Goal: Use online tool/utility: Utilize a website feature to perform a specific function

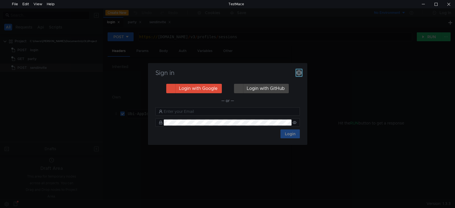
click at [300, 73] on icon "button" at bounding box center [299, 73] width 6 height 6
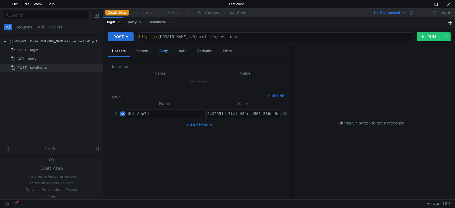
click at [161, 52] on div "Body" at bounding box center [163, 51] width 17 height 10
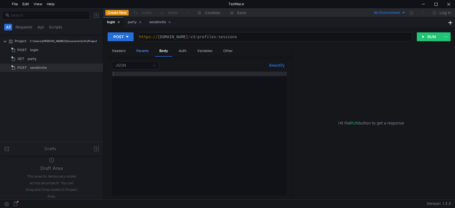
drag, startPoint x: 144, startPoint y: 51, endPoint x: 159, endPoint y: 60, distance: 17.3
click at [145, 51] on div "Params" at bounding box center [142, 51] width 21 height 10
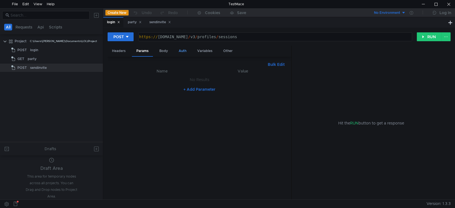
click at [187, 48] on div "Auth" at bounding box center [182, 51] width 17 height 10
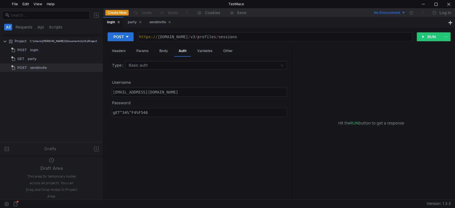
type textarea "[EMAIL_ADDRESS][DOMAIN_NAME]"
drag, startPoint x: 187, startPoint y: 91, endPoint x: 70, endPoint y: 93, distance: 116.8
click at [70, 93] on as-split "All Requests Api Scripts Project C:\Users\[PERSON_NAME]\Documents\LOL\Project P…" at bounding box center [227, 103] width 455 height 191
drag, startPoint x: 184, startPoint y: 93, endPoint x: 194, endPoint y: 94, distance: 10.0
click at [184, 93] on div "[EMAIL_ADDRESS][DOMAIN_NAME]" at bounding box center [199, 92] width 174 height 8
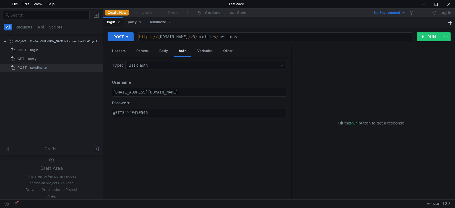
drag, startPoint x: 194, startPoint y: 94, endPoint x: 68, endPoint y: 98, distance: 125.4
click at [68, 98] on as-split "All Requests Api Scripts Project C:\Users\[PERSON_NAME]\Documents\LOL\Project P…" at bounding box center [227, 103] width 455 height 191
click at [123, 52] on div "Headers" at bounding box center [119, 51] width 22 height 10
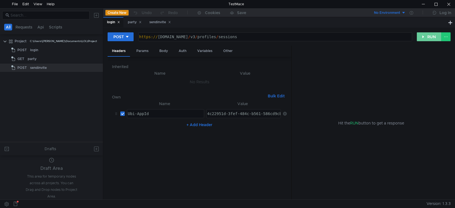
click at [427, 37] on button "RUN" at bounding box center [429, 36] width 25 height 9
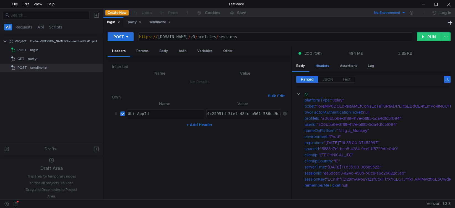
click at [328, 64] on div "Headers" at bounding box center [322, 66] width 22 height 10
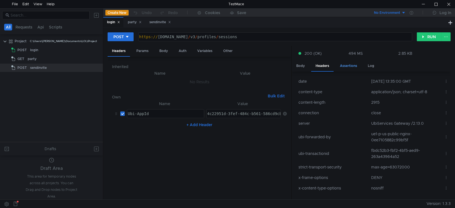
click at [347, 65] on div "Assertions" at bounding box center [349, 66] width 26 height 10
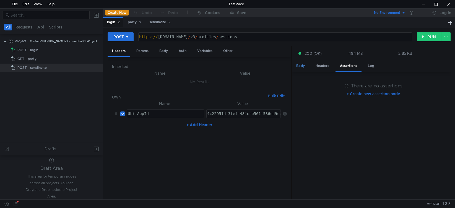
click at [299, 69] on div "Body" at bounding box center [300, 66] width 17 height 10
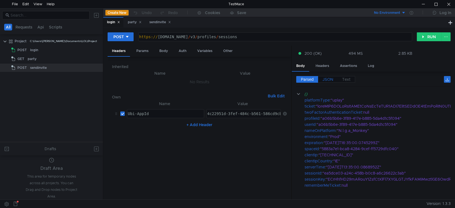
click at [329, 79] on span "JSON" at bounding box center [328, 79] width 11 height 5
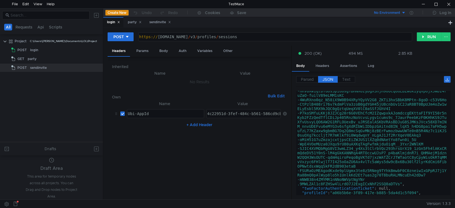
scroll to position [157, 0]
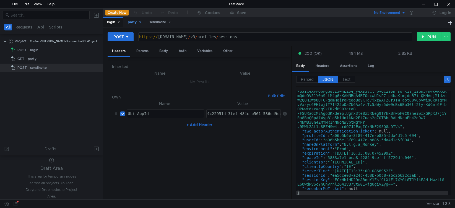
click at [137, 27] on div "party" at bounding box center [134, 22] width 21 height 10
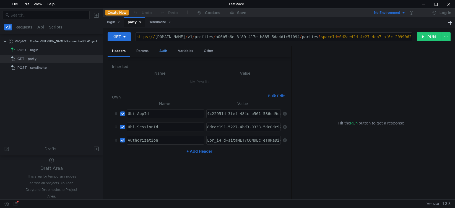
drag, startPoint x: 141, startPoint y: 49, endPoint x: 157, endPoint y: 51, distance: 15.9
click at [143, 50] on div "Params" at bounding box center [142, 51] width 21 height 10
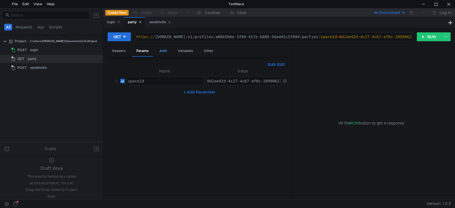
click at [157, 51] on div "Auth" at bounding box center [163, 51] width 17 height 10
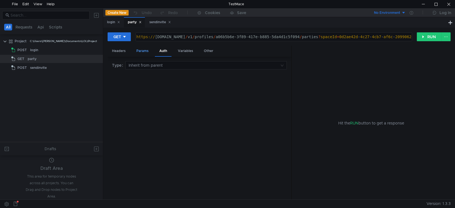
click at [146, 50] on div "Params" at bounding box center [142, 51] width 21 height 10
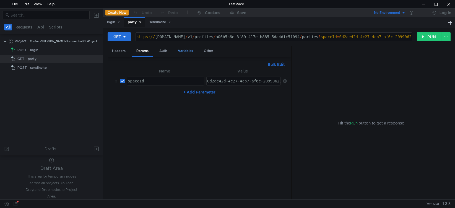
click at [180, 50] on div "Variables" at bounding box center [186, 51] width 24 height 10
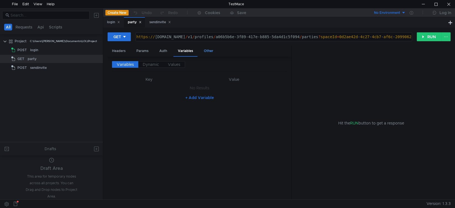
click at [208, 52] on div "Other" at bounding box center [209, 51] width 18 height 10
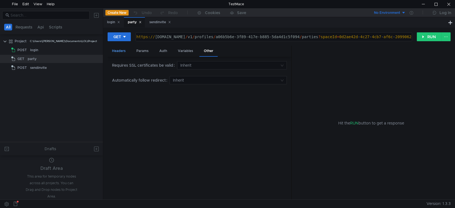
click at [121, 50] on div "Headers" at bounding box center [119, 51] width 22 height 10
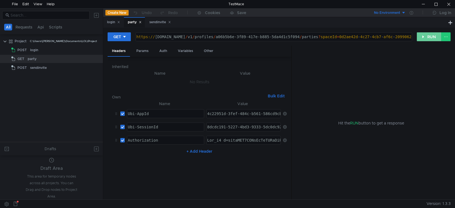
click at [423, 40] on button "RUN" at bounding box center [429, 36] width 25 height 9
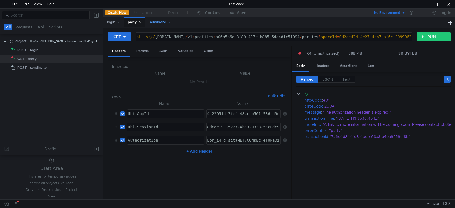
click at [161, 23] on div "sendinvite" at bounding box center [160, 22] width 22 height 6
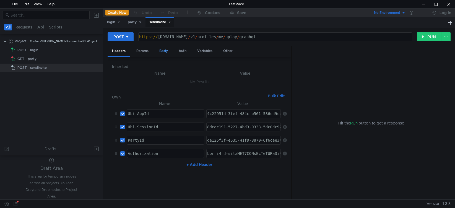
click at [159, 53] on div "Body" at bounding box center [163, 51] width 17 height 10
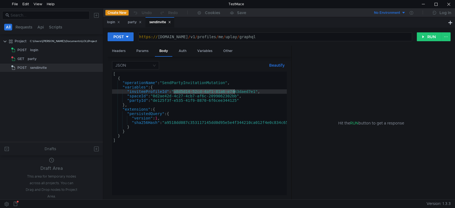
drag, startPoint x: 174, startPoint y: 92, endPoint x: 236, endPoint y: 92, distance: 61.4
click at [236, 92] on div "[ { "operationName" : "SendPartyInvitationMutation" , "variables" : { "inviteeP…" at bounding box center [215, 138] width 207 height 133
drag, startPoint x: 255, startPoint y: 91, endPoint x: 174, endPoint y: 92, distance: 81.1
click at [174, 92] on div "[ { "operationName" : "SendPartyInvitationMutation" , "variables" : { "inviteeP…" at bounding box center [215, 138] width 207 height 133
click at [246, 100] on div "[ { "operationName" : "SendPartyInvitationMutation" , "variables" : { "inviteeP…" at bounding box center [215, 138] width 207 height 133
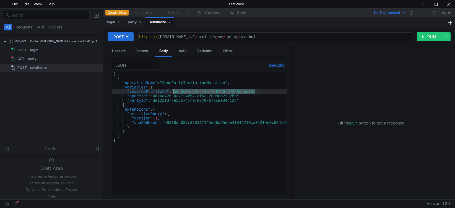
type textarea ""partyId": "de125f3f-e535-41f9-8870-6f6cee344125""
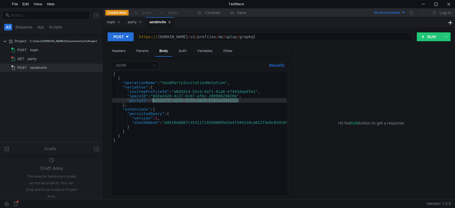
drag, startPoint x: 234, startPoint y: 102, endPoint x: 152, endPoint y: 102, distance: 81.4
click at [152, 102] on div "[ { "operationName" : "SendPartyInvitationMutation" , "variables" : { "inviteeP…" at bounding box center [215, 138] width 207 height 133
click at [264, 101] on div "[ { "operationName" : "SendPartyInvitationMutation" , "variables" : { "inviteeP…" at bounding box center [215, 138] width 207 height 133
drag, startPoint x: 432, startPoint y: 35, endPoint x: 334, endPoint y: 81, distance: 107.9
click at [432, 35] on button "RUN" at bounding box center [429, 36] width 25 height 9
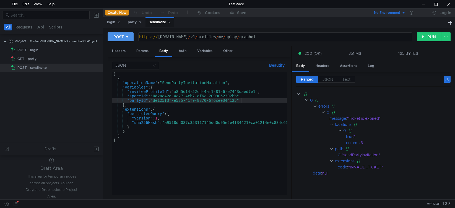
click at [123, 39] on div "POST" at bounding box center [118, 37] width 11 height 6
click at [127, 37] on div at bounding box center [227, 104] width 455 height 208
click at [451, 6] on div at bounding box center [449, 4] width 13 height 8
